Goal: Task Accomplishment & Management: Use online tool/utility

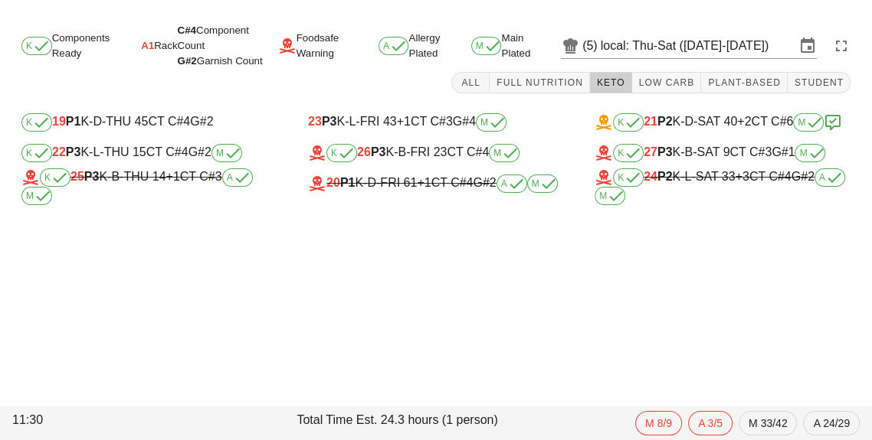
click at [659, 47] on input "local: Thu-Sat ([DATE]-[DATE])" at bounding box center [698, 46] width 195 height 25
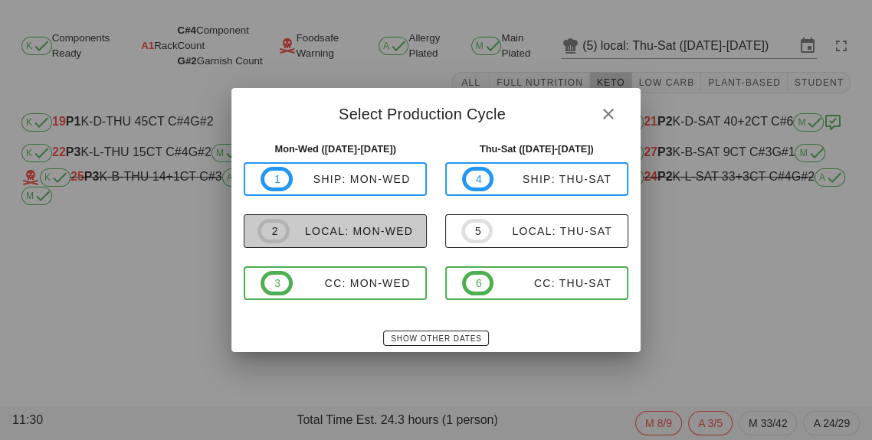
click at [365, 234] on div "local: Mon-Wed" at bounding box center [351, 231] width 123 height 12
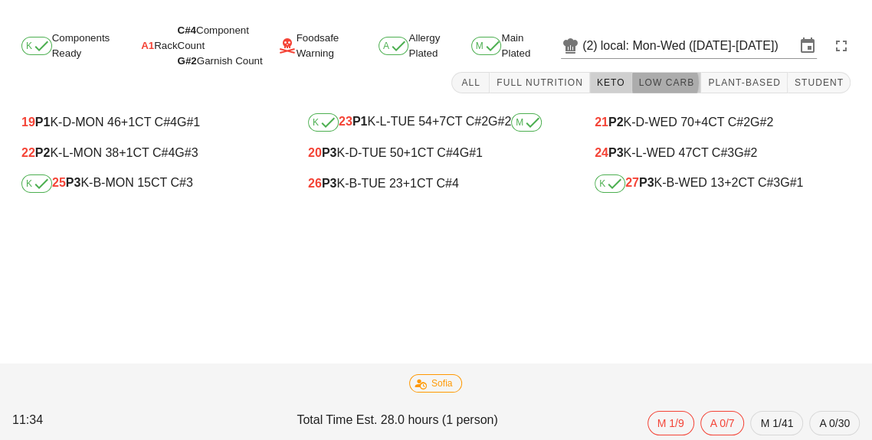
click at [660, 88] on button "Low Carb" at bounding box center [667, 82] width 70 height 21
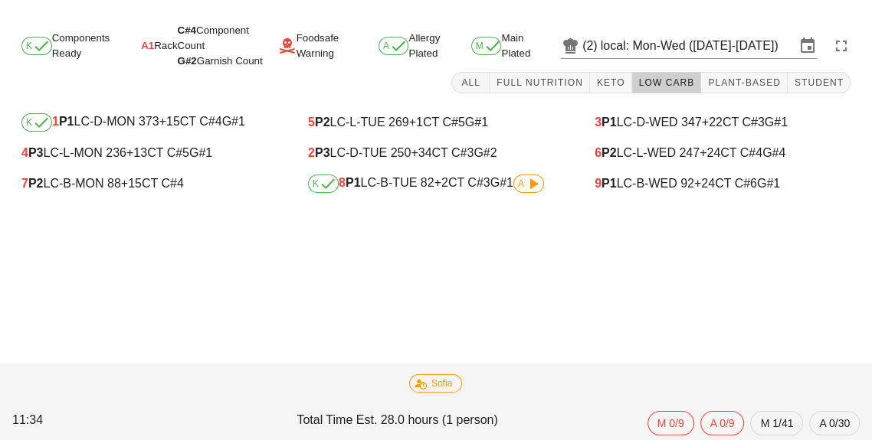
click at [530, 192] on span "A" at bounding box center [528, 184] width 31 height 18
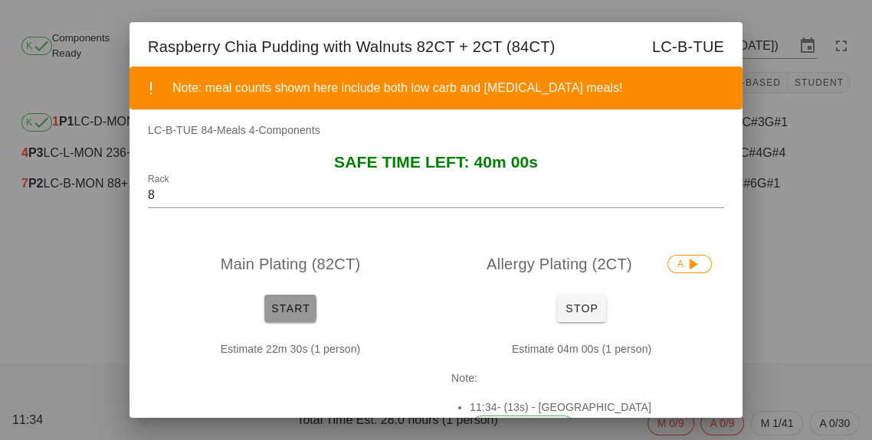
click at [296, 321] on button "Start" at bounding box center [290, 309] width 52 height 28
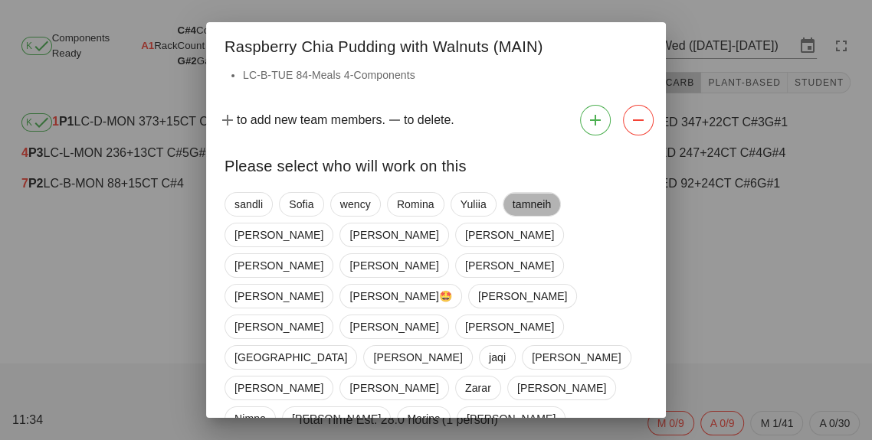
click at [527, 212] on span "tamneih" at bounding box center [531, 204] width 39 height 23
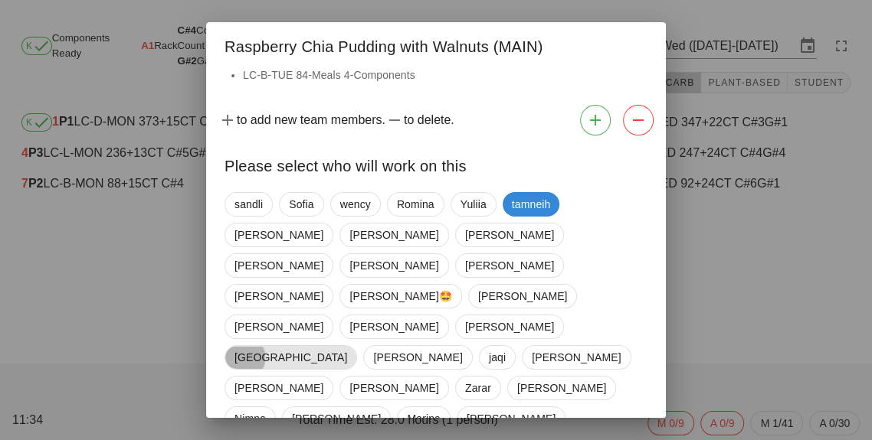
click at [357, 345] on span "[GEOGRAPHIC_DATA]" at bounding box center [290, 357] width 133 height 25
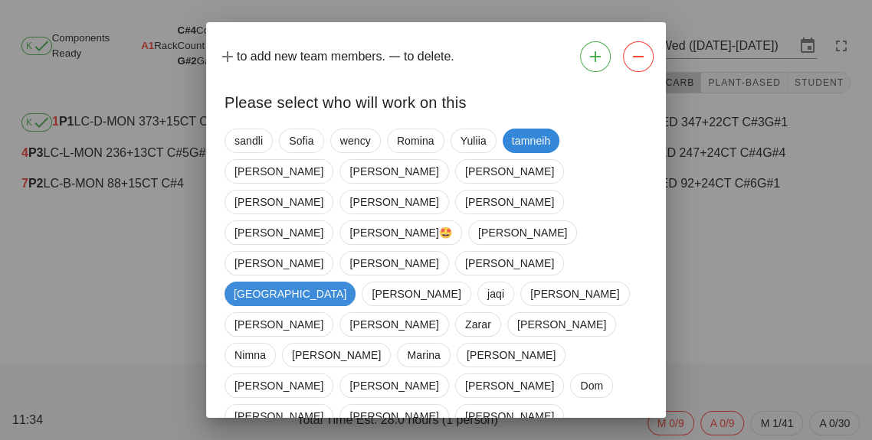
scroll to position [104, 0]
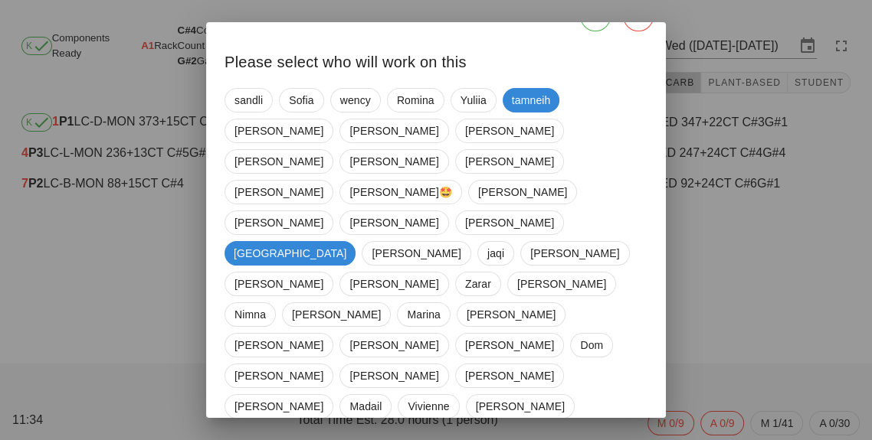
click at [512, 322] on div "[PERSON_NAME] [PERSON_NAME] Romina Yuliia tamneih [PERSON_NAME] [PERSON_NAME] […" at bounding box center [435, 330] width 423 height 496
